Goal: Task Accomplishment & Management: Use online tool/utility

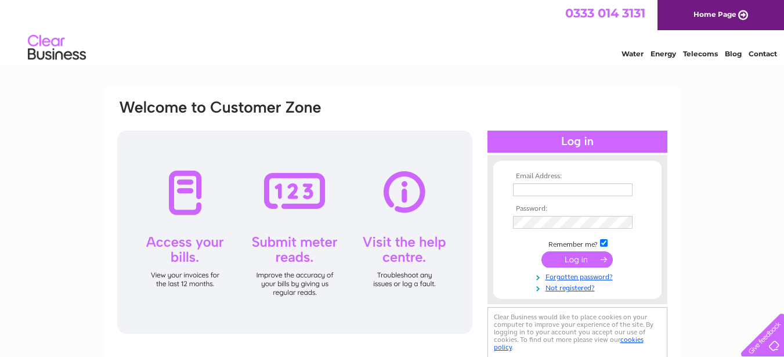
type input "[EMAIL_ADDRESS][DOMAIN_NAME]"
drag, startPoint x: 511, startPoint y: 110, endPoint x: 503, endPoint y: 82, distance: 28.3
click at [502, 68] on html "0333 014 3131 Home Page Water Energy Telecoms Blog Contact" at bounding box center [392, 34] width 784 height 68
click at [581, 255] on input "submit" at bounding box center [576, 259] width 71 height 16
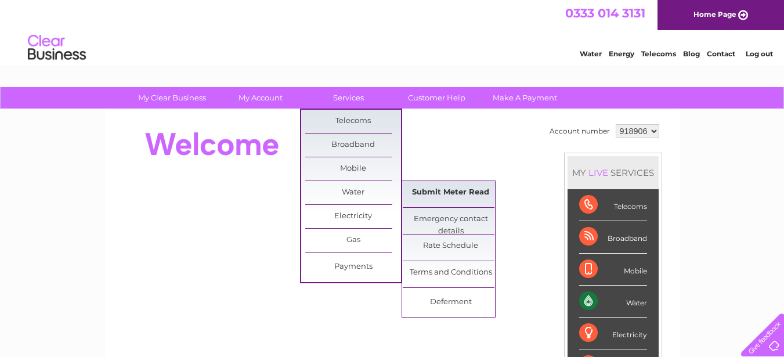
click at [430, 190] on link "Submit Meter Read" at bounding box center [451, 192] width 96 height 23
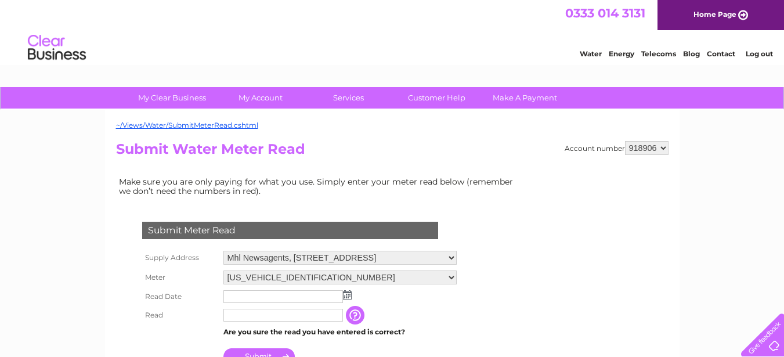
click at [345, 297] on img at bounding box center [347, 294] width 9 height 9
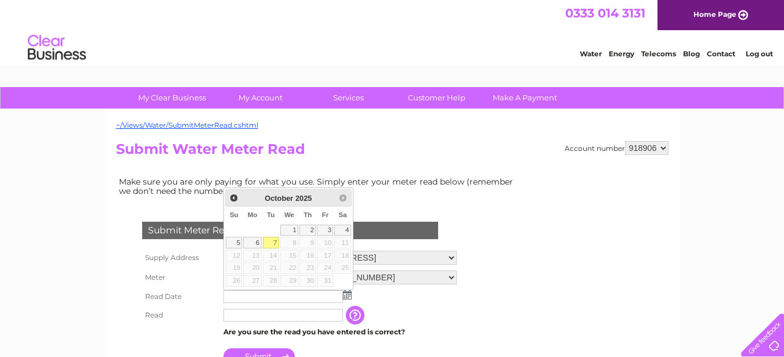
click at [275, 240] on link "7" at bounding box center [271, 243] width 16 height 12
type input "2025/10/07"
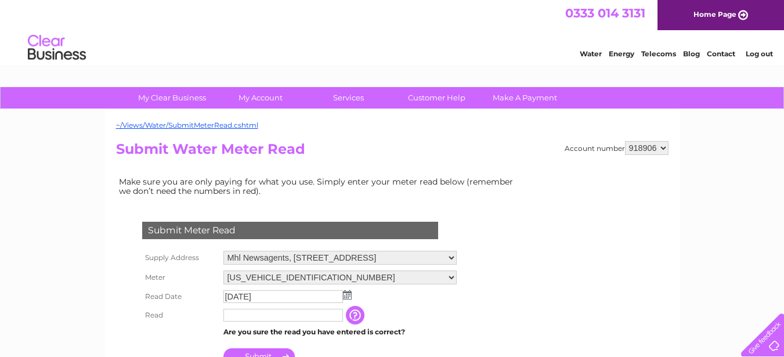
click at [271, 317] on input "text" at bounding box center [282, 315] width 119 height 13
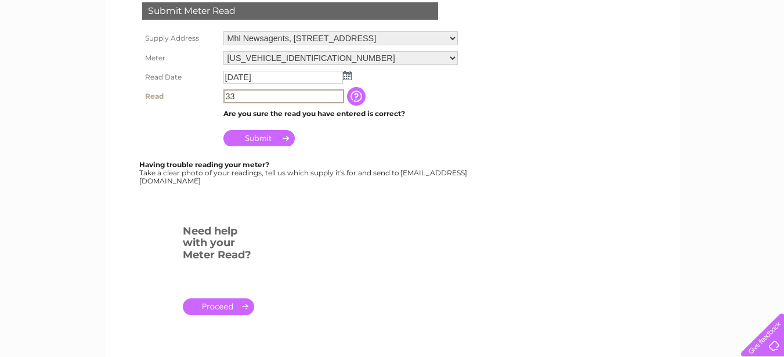
scroll to position [232, 0]
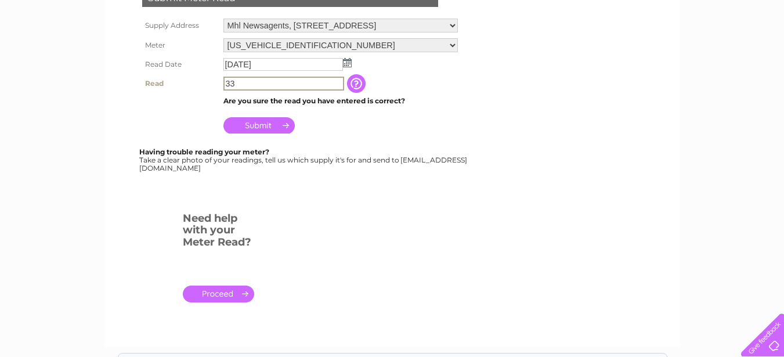
type input "33"
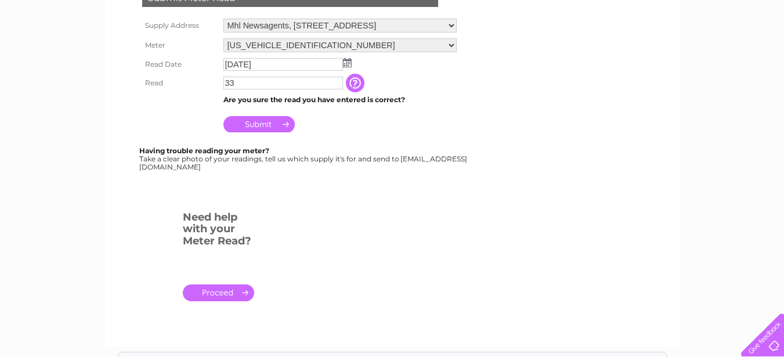
click at [254, 124] on input "Submit" at bounding box center [258, 124] width 71 height 16
click at [253, 121] on input "Submit" at bounding box center [258, 124] width 71 height 16
